Goal: Transaction & Acquisition: Book appointment/travel/reservation

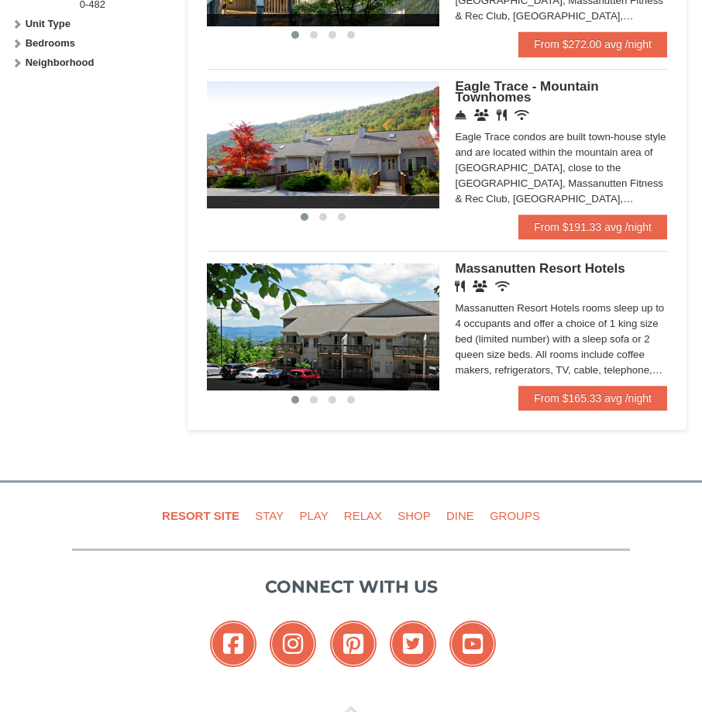
scroll to position [930, 0]
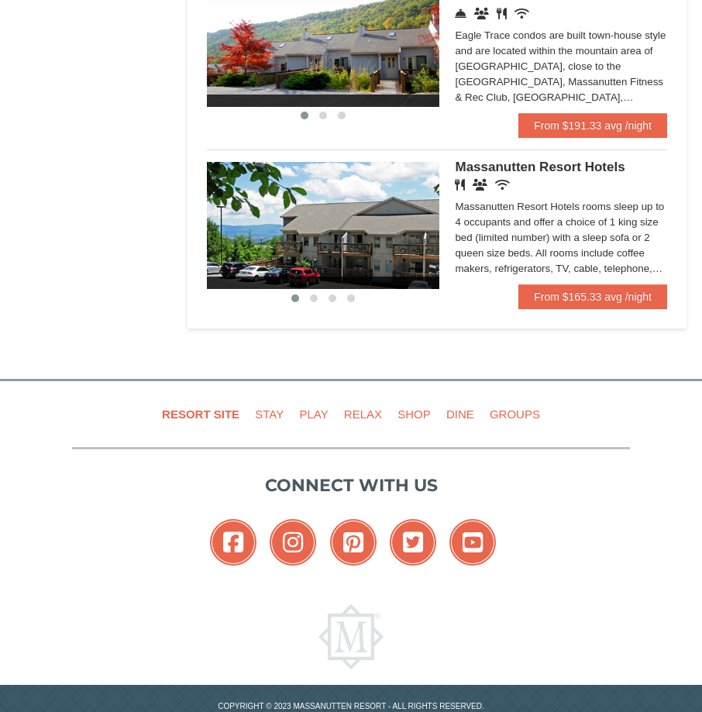
click at [370, 230] on img at bounding box center [323, 225] width 232 height 127
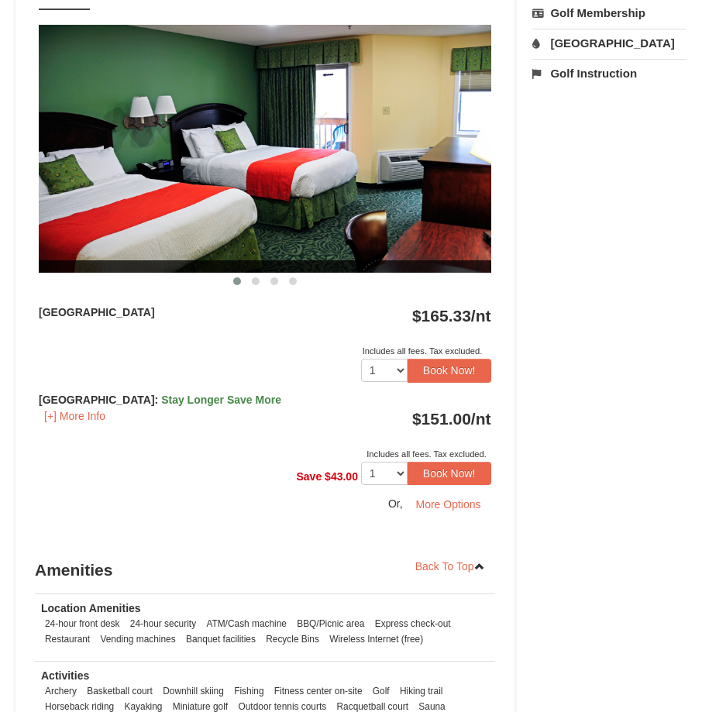
scroll to position [697, 0]
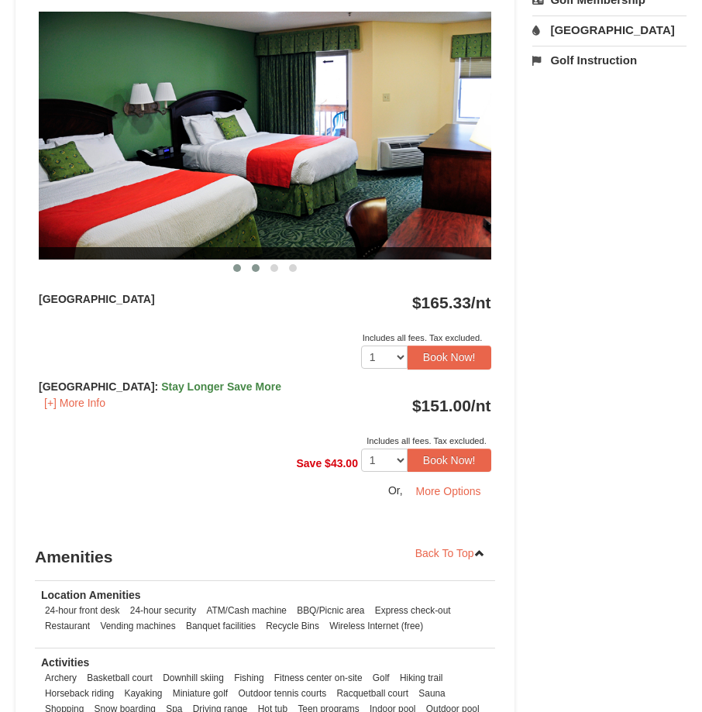
click at [249, 270] on button at bounding box center [255, 267] width 19 height 15
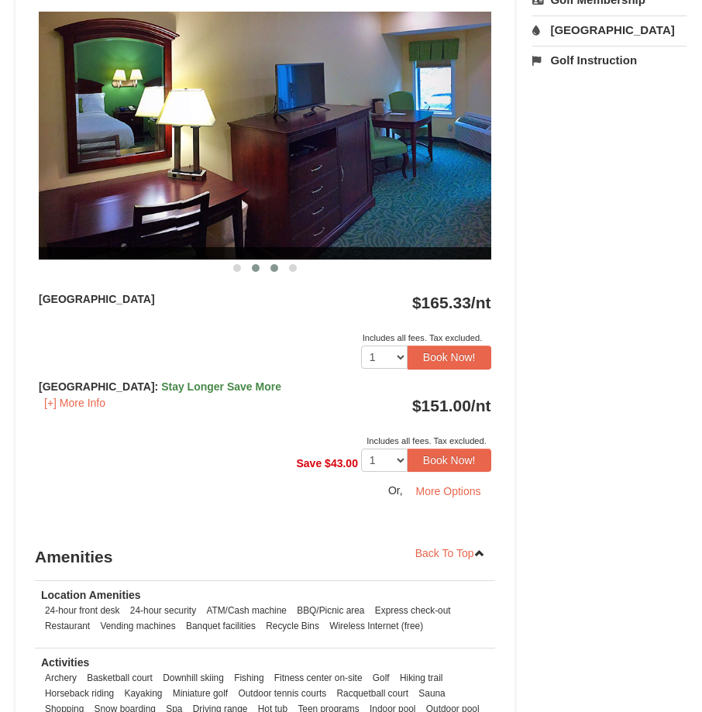
click at [272, 268] on span at bounding box center [274, 268] width 8 height 8
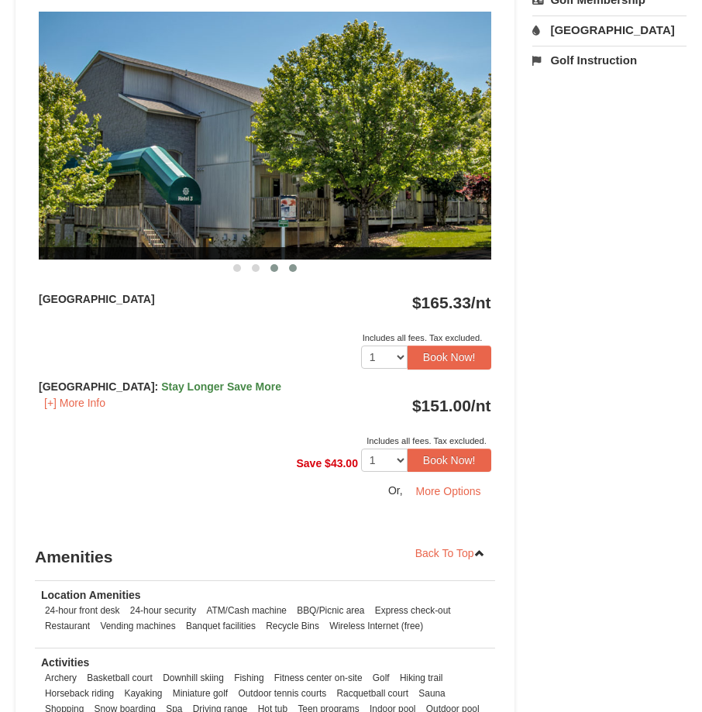
click at [292, 275] on button at bounding box center [293, 267] width 19 height 15
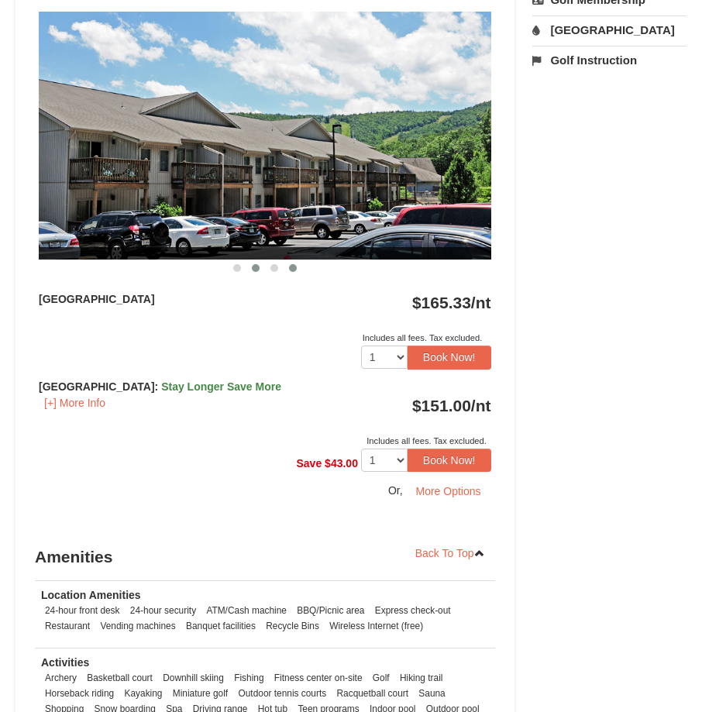
click at [257, 267] on span at bounding box center [256, 268] width 8 height 8
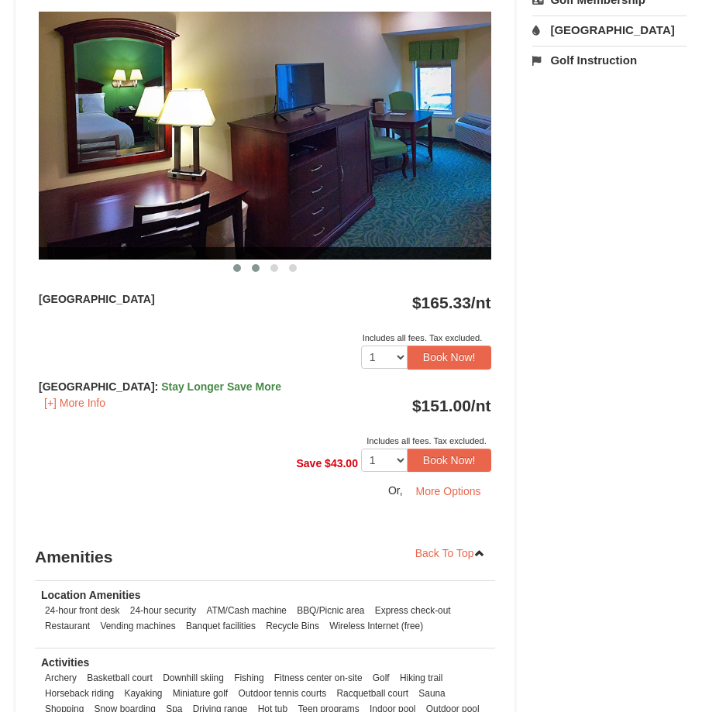
click at [236, 266] on span at bounding box center [237, 268] width 8 height 8
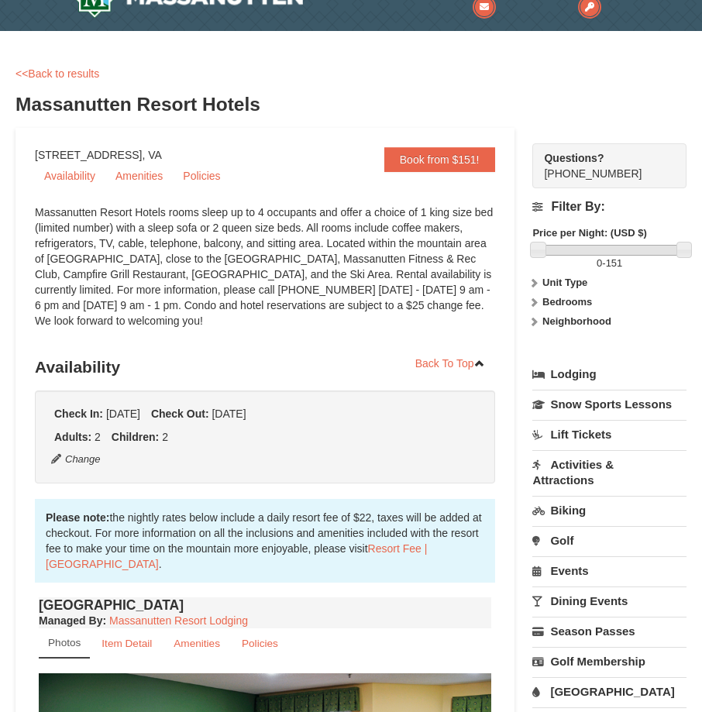
scroll to position [0, 0]
